Goal: Task Accomplishment & Management: Use online tool/utility

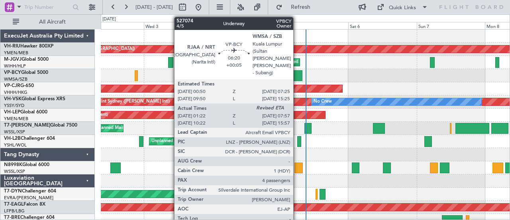
click at [297, 75] on div at bounding box center [293, 75] width 19 height 11
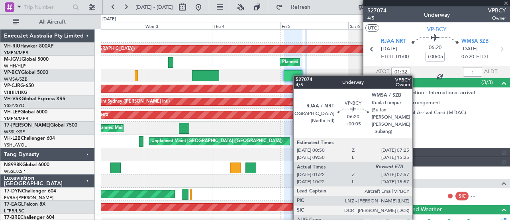
type input "[PERSON_NAME] (BTA)"
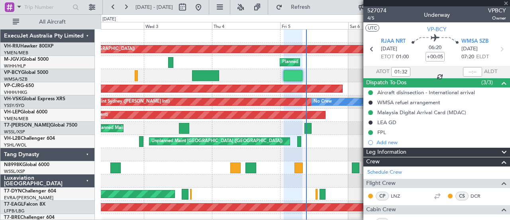
type input "[PERSON_NAME] (BTA)"
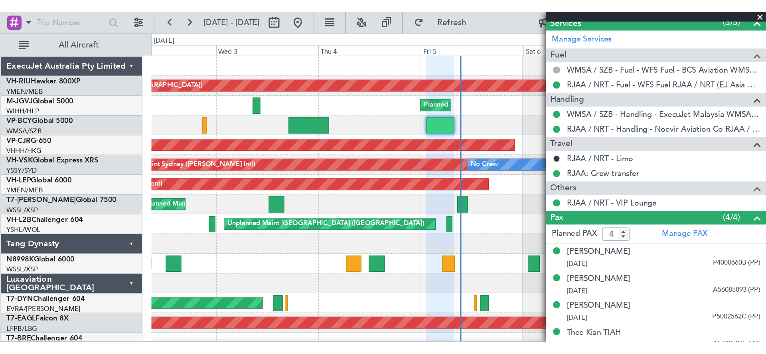
scroll to position [339, 0]
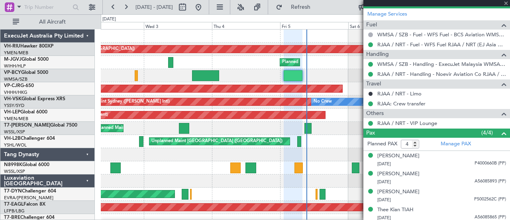
type input "[PERSON_NAME] (BTA)"
type input "09:17"
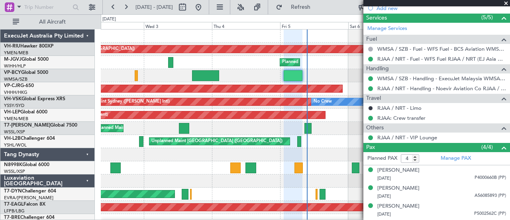
type input "[PERSON_NAME] (BTA)"
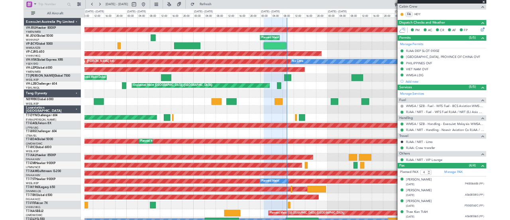
scroll to position [212, 0]
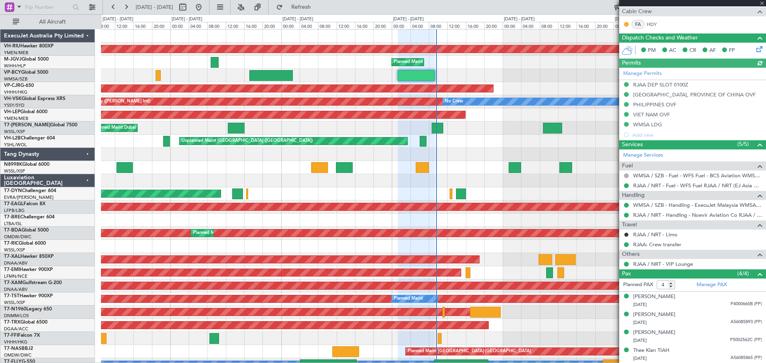
type input "[PERSON_NAME] (BTA)"
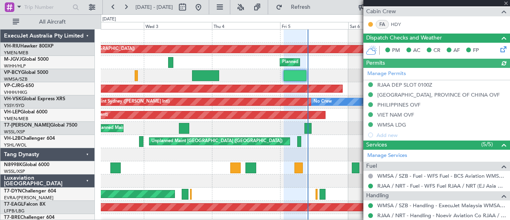
type input "[PERSON_NAME] (BTA)"
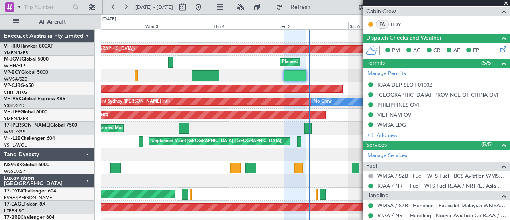
type input "[PERSON_NAME] (BTA)"
